Goal: Check status: Check status

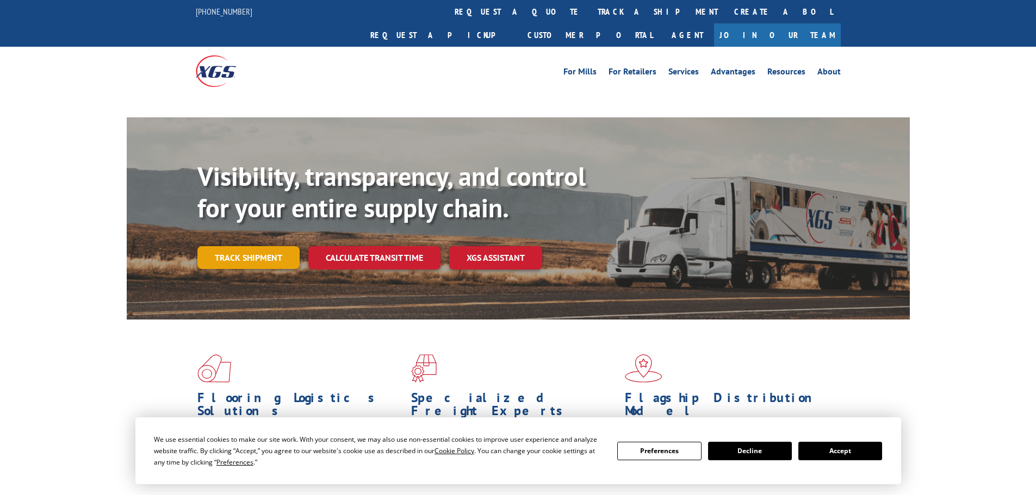
click at [271, 246] on link "Track shipment" at bounding box center [248, 257] width 102 height 23
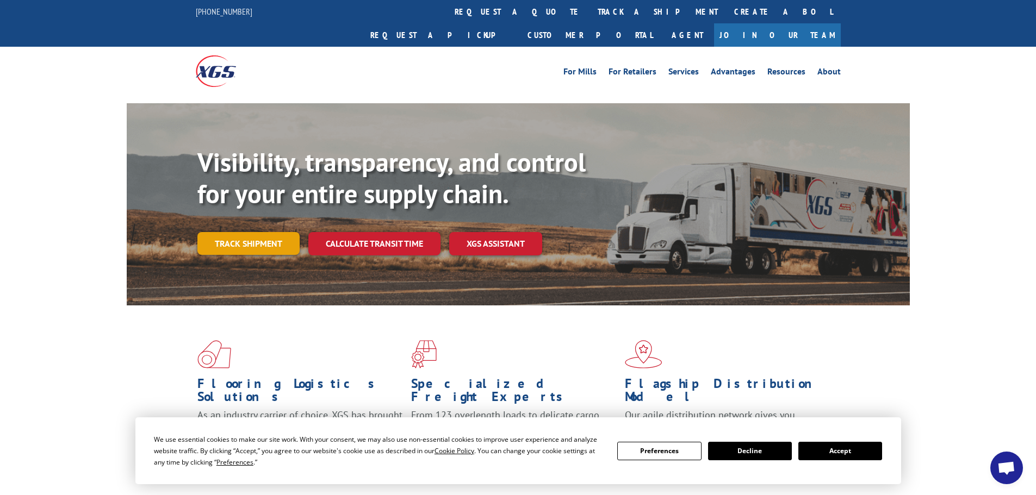
click at [287, 232] on link "Track shipment" at bounding box center [248, 243] width 102 height 23
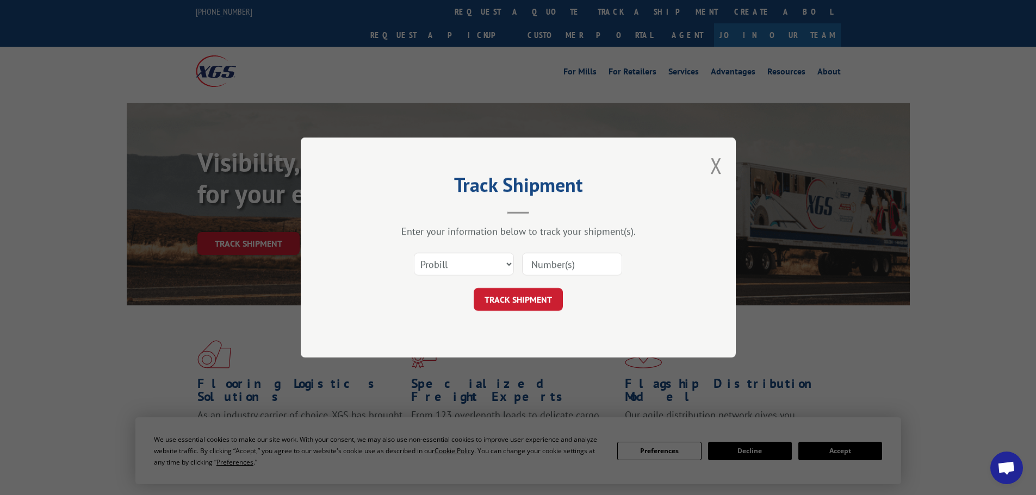
click at [587, 265] on input at bounding box center [572, 264] width 100 height 23
paste input "17472995"
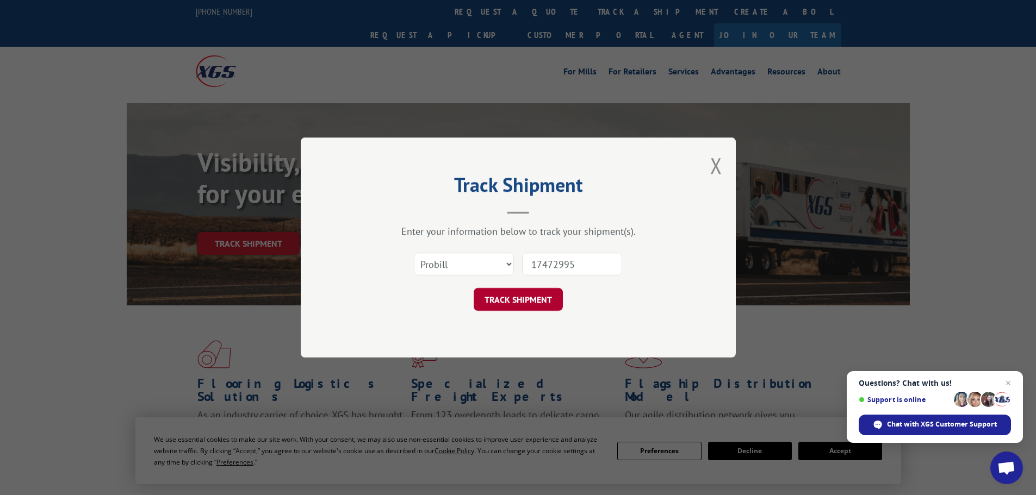
type input "17472995"
click at [544, 311] on button "TRACK SHIPMENT" at bounding box center [518, 299] width 89 height 23
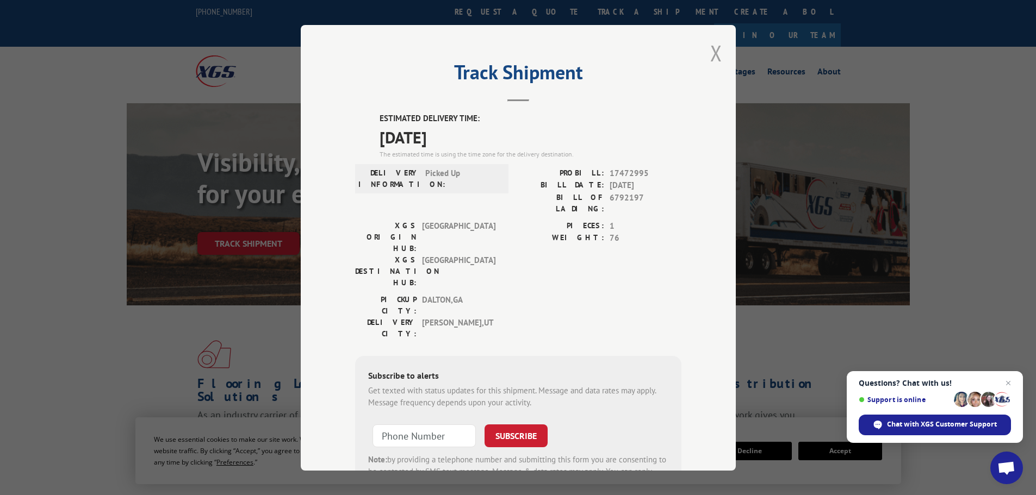
click at [712, 55] on button "Close modal" at bounding box center [716, 53] width 12 height 29
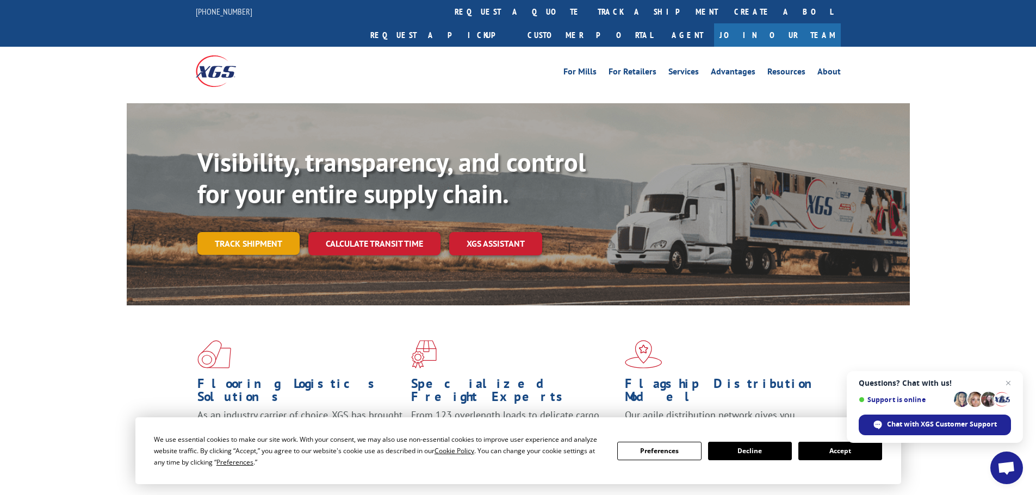
click at [239, 232] on link "Track shipment" at bounding box center [248, 243] width 102 height 23
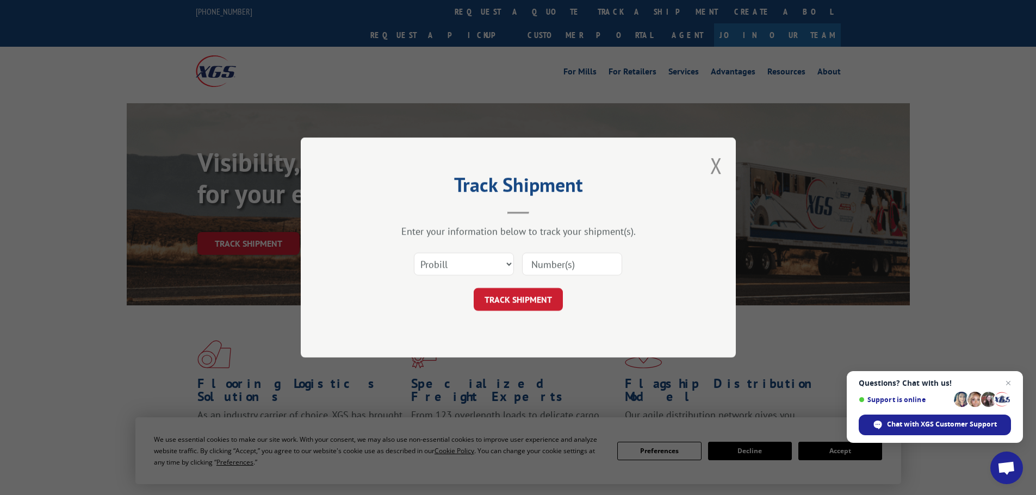
click at [568, 265] on input at bounding box center [572, 264] width 100 height 23
paste input "17472995"
type input "17472995"
click at [525, 301] on button "TRACK SHIPMENT" at bounding box center [518, 299] width 89 height 23
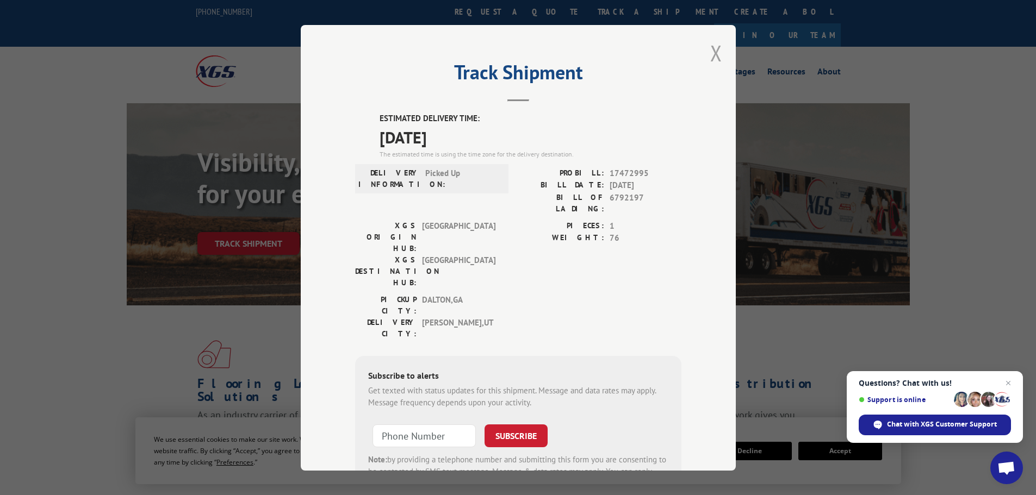
click at [713, 59] on button "Close modal" at bounding box center [716, 53] width 12 height 29
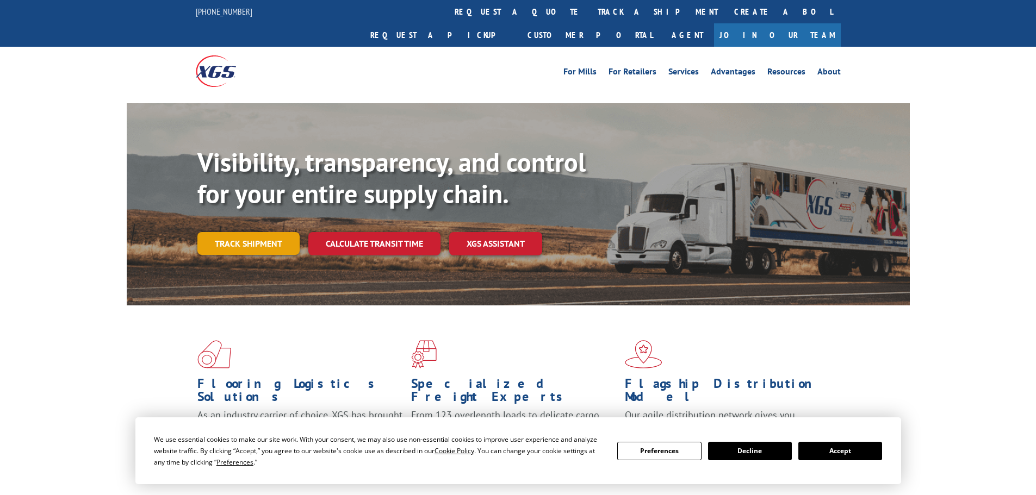
click at [258, 232] on link "Track shipment" at bounding box center [248, 243] width 102 height 23
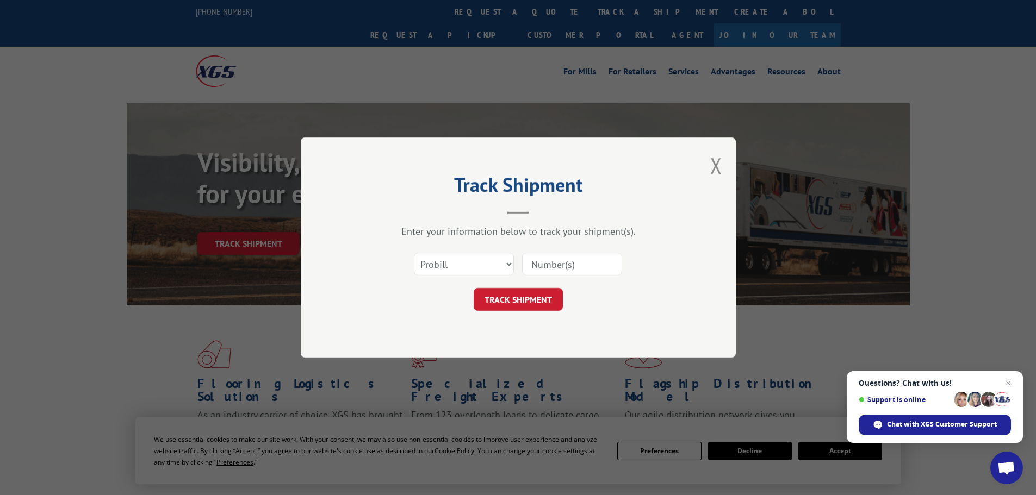
click at [550, 260] on input at bounding box center [572, 264] width 100 height 23
paste input "17450379"
type input "17450379"
click at [531, 308] on button "TRACK SHIPMENT" at bounding box center [518, 299] width 89 height 23
